Goal: Transaction & Acquisition: Download file/media

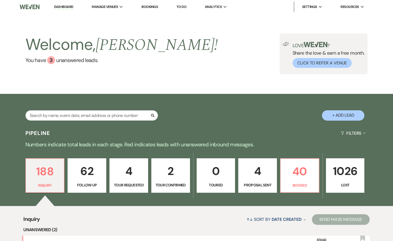
click at [153, 5] on link "Bookings" at bounding box center [149, 7] width 16 height 5
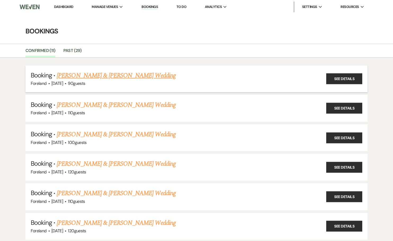
click at [117, 76] on link "[PERSON_NAME] & [PERSON_NAME] Wedding" at bounding box center [116, 76] width 119 height 10
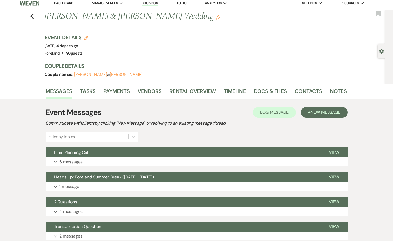
scroll to position [5, 0]
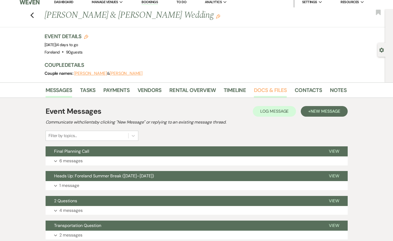
click at [266, 90] on link "Docs & Files" at bounding box center [270, 92] width 33 height 12
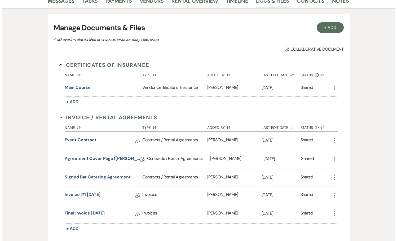
scroll to position [95, 0]
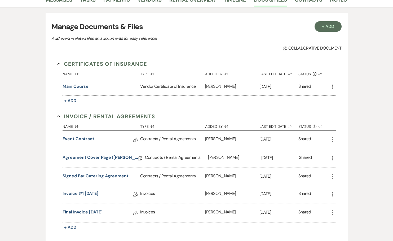
click at [88, 175] on button "Signed Bar Catering Agreement" at bounding box center [96, 176] width 66 height 6
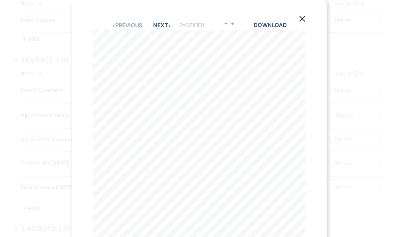
scroll to position [135, 0]
click at [237, 17] on link "Download" at bounding box center [249, 19] width 25 height 6
click at [23, 42] on div "X Previous Previous Next Next Page 1 of 8 - Zoom + Download FORELAND BAR CATERI…" at bounding box center [196, 118] width 393 height 237
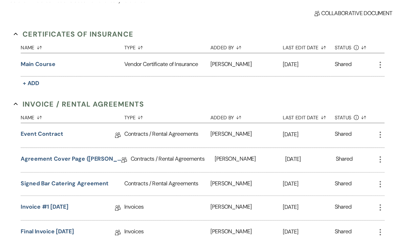
scroll to position [0, 0]
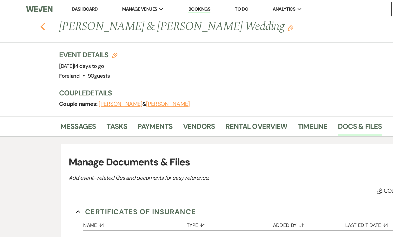
click at [33, 21] on use "button" at bounding box center [31, 20] width 3 height 6
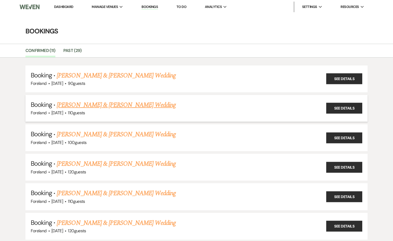
click at [134, 105] on link "[PERSON_NAME] & [PERSON_NAME] Wedding" at bounding box center [116, 105] width 119 height 10
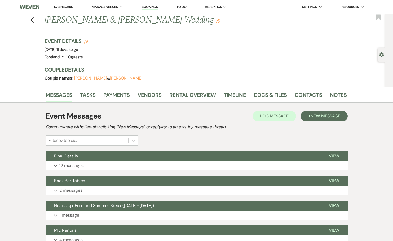
scroll to position [1, 0]
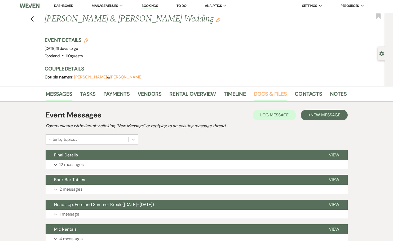
click at [266, 93] on link "Docs & Files" at bounding box center [270, 96] width 33 height 12
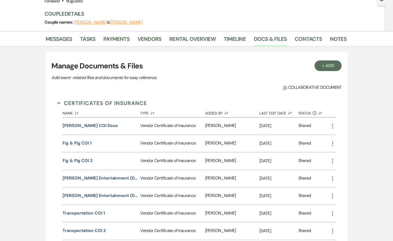
scroll to position [76, 0]
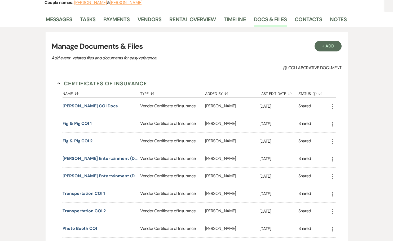
click at [59, 84] on icon "Collapse" at bounding box center [58, 83] width 3 height 3
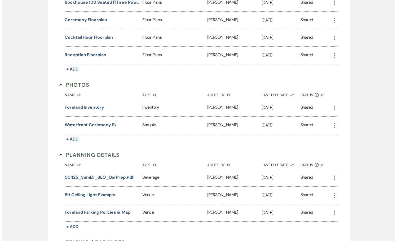
scroll to position [313, 0]
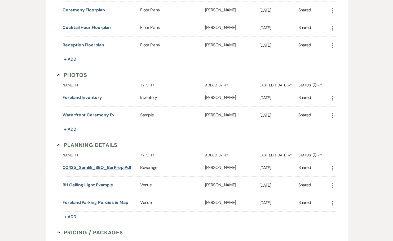
click at [94, 167] on button "00425_SamEli_BEO_BarPrep.pdf" at bounding box center [97, 167] width 69 height 6
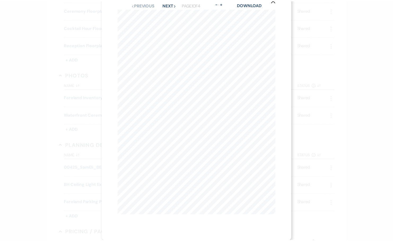
scroll to position [0, 0]
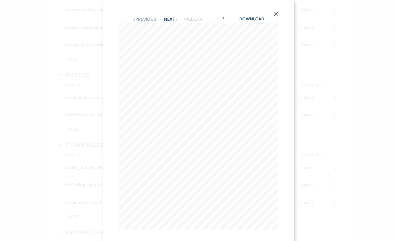
click at [258, 19] on link "Download" at bounding box center [251, 19] width 25 height 6
click at [278, 14] on icon "X" at bounding box center [275, 14] width 5 height 5
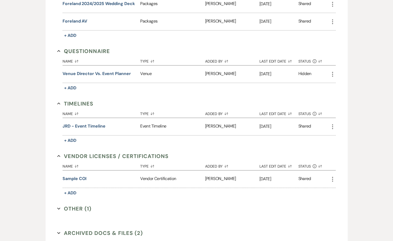
scroll to position [602, 0]
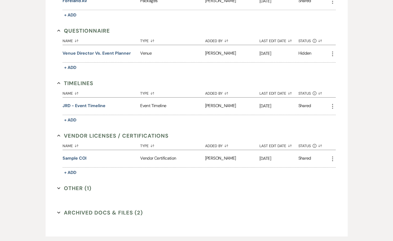
click at [66, 187] on button "Other (1) Expand" at bounding box center [74, 188] width 34 height 8
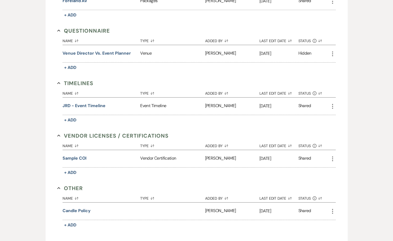
click at [66, 189] on button "Other Collapse" at bounding box center [70, 188] width 26 height 8
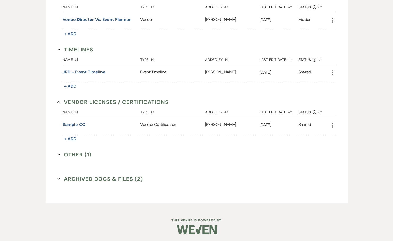
scroll to position [636, 0]
click at [70, 177] on button "Archived Docs & Files (2) Expand" at bounding box center [100, 178] width 86 height 8
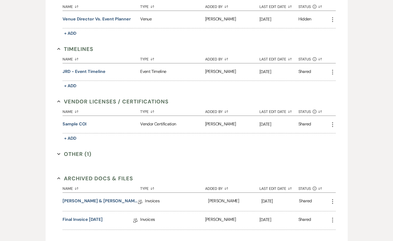
click at [70, 177] on button "Archived Docs & Files Collapse" at bounding box center [95, 178] width 76 height 8
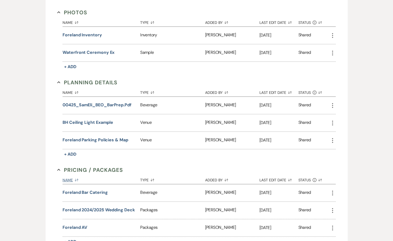
scroll to position [370, 0]
